Goal: Browse casually: Explore the website without a specific task or goal

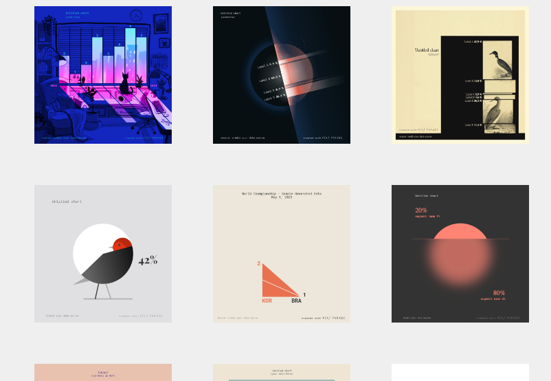
scroll to position [8, 0]
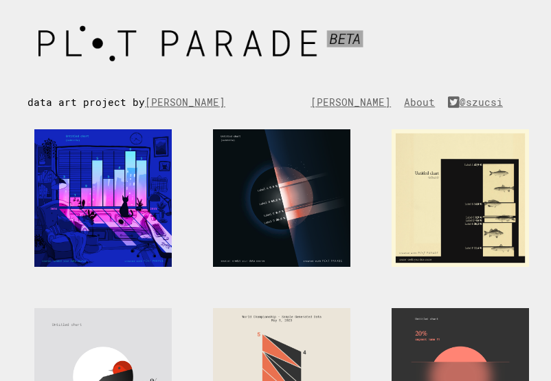
click at [460, 173] on div at bounding box center [460, 197] width 137 height 137
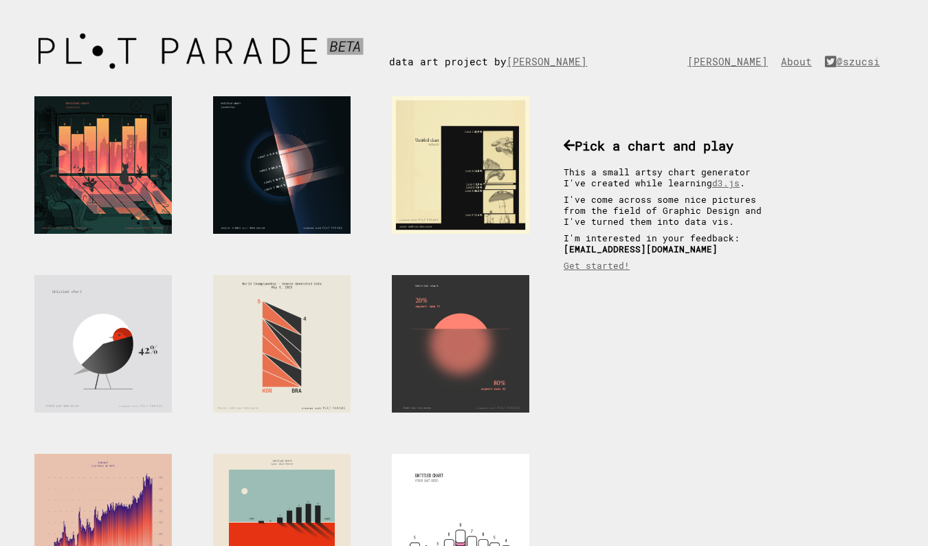
click at [126, 146] on div at bounding box center [102, 164] width 137 height 137
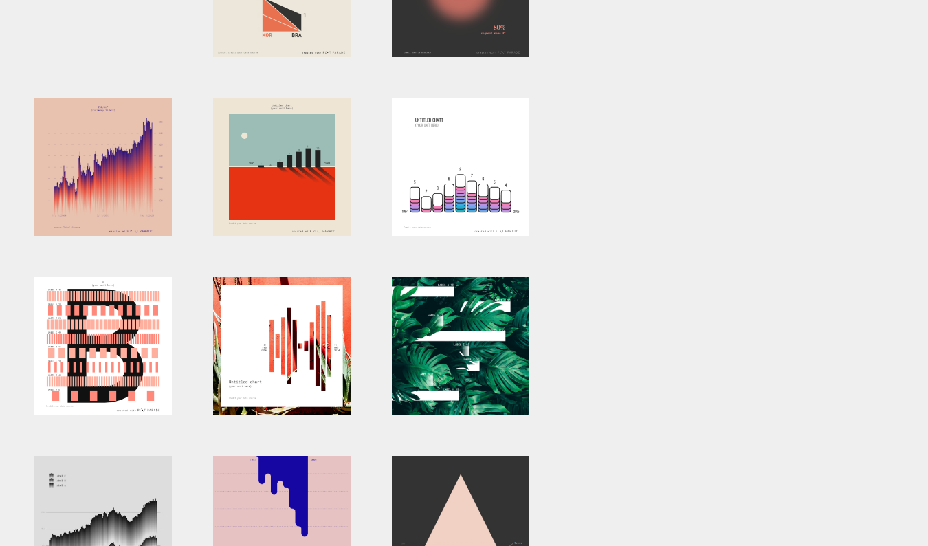
scroll to position [364, 0]
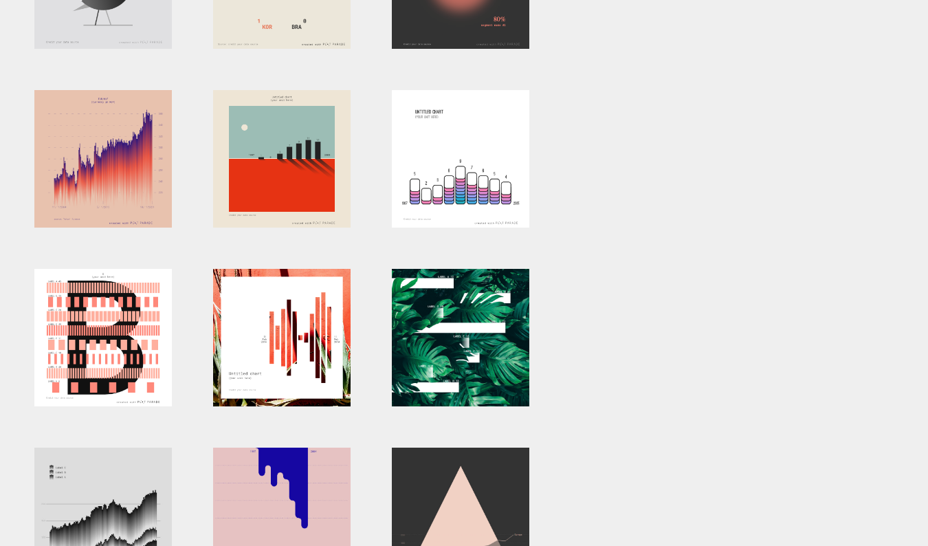
click at [366, 322] on link at bounding box center [281, 337] width 179 height 179
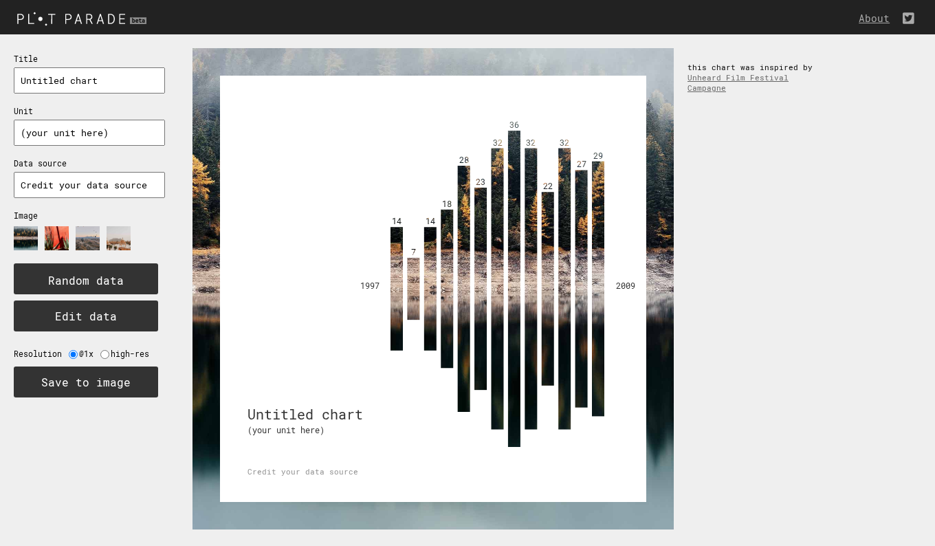
click at [54, 18] on img at bounding box center [83, 18] width 167 height 23
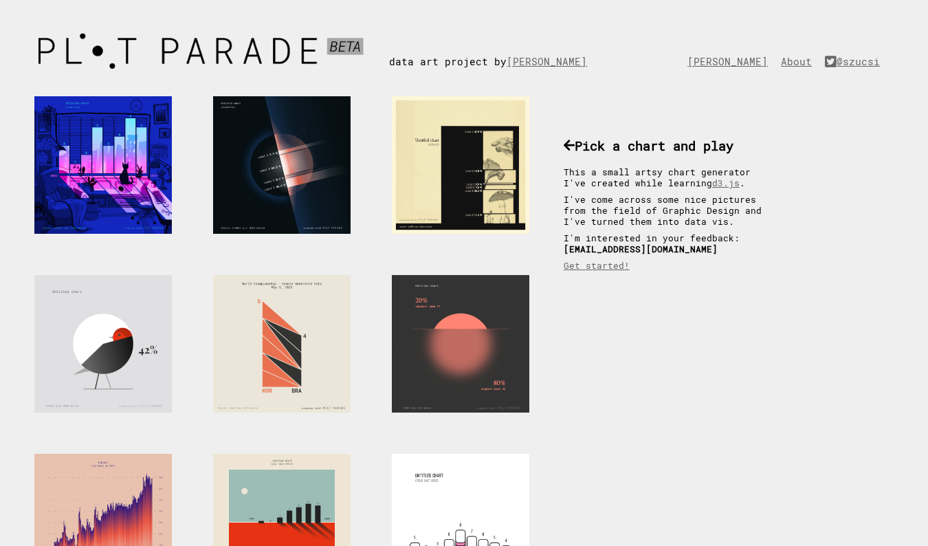
click at [360, 313] on link at bounding box center [281, 343] width 179 height 179
click at [81, 51] on img at bounding box center [208, 51] width 362 height 48
drag, startPoint x: 728, startPoint y: 347, endPoint x: 839, endPoint y: 217, distance: 171.1
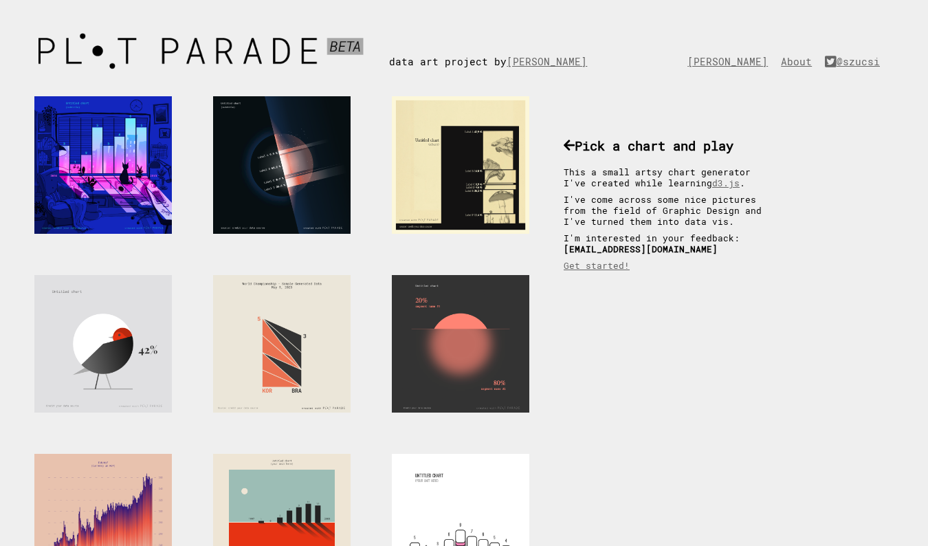
click at [538, 54] on div "data art project by [PERSON_NAME]" at bounding box center [498, 47] width 219 height 41
click at [696, 60] on link "[PERSON_NAME]" at bounding box center [730, 61] width 87 height 13
